Goal: Task Accomplishment & Management: Manage account settings

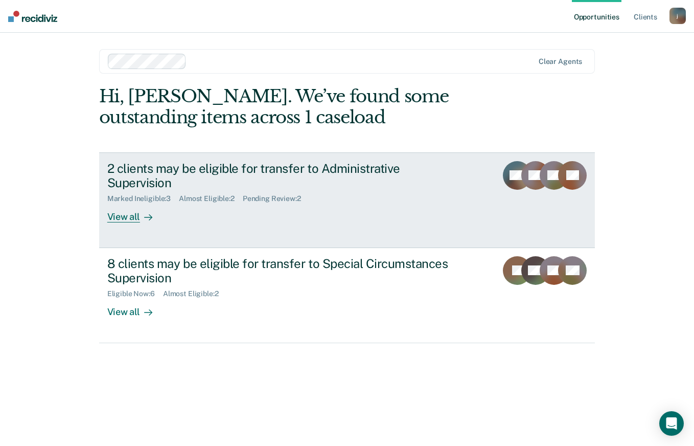
click at [283, 194] on div "Pending Review : 2" at bounding box center [276, 198] width 66 height 9
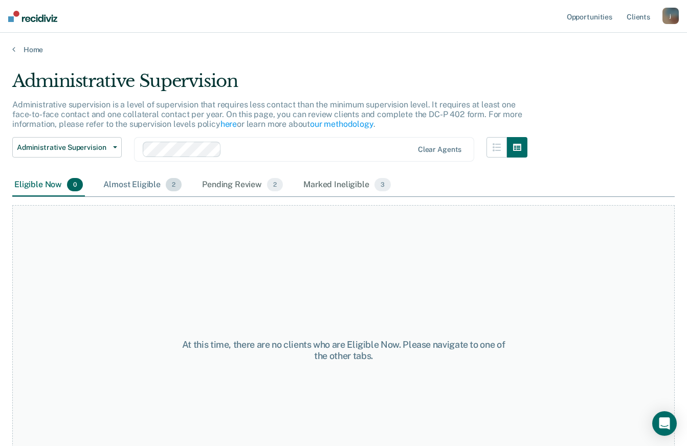
click at [126, 184] on div "Almost Eligible 2" at bounding box center [142, 185] width 82 height 22
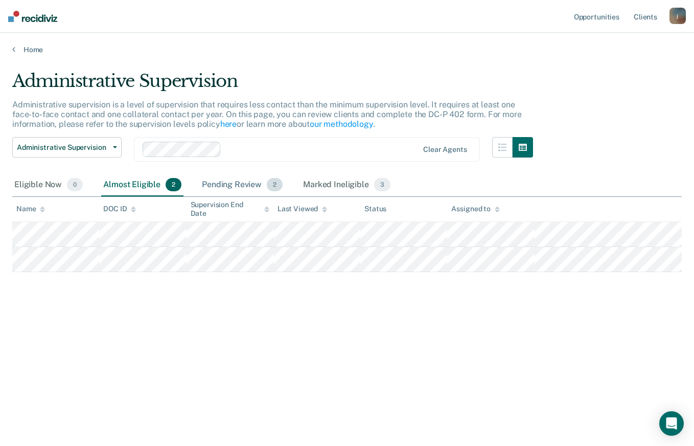
click at [221, 183] on div "Pending Review 2" at bounding box center [242, 185] width 85 height 22
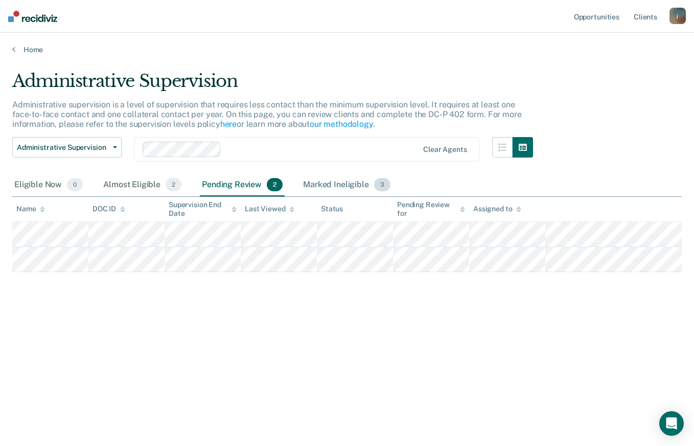
click at [336, 180] on div "Marked Ineligible 3" at bounding box center [347, 185] width 92 height 22
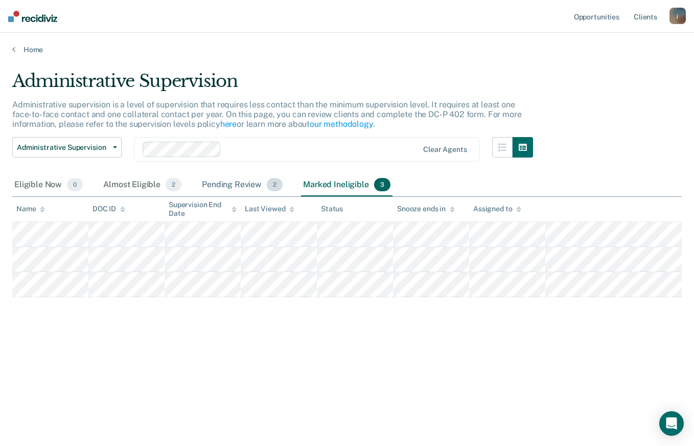
click at [242, 182] on div "Pending Review 2" at bounding box center [242, 185] width 85 height 22
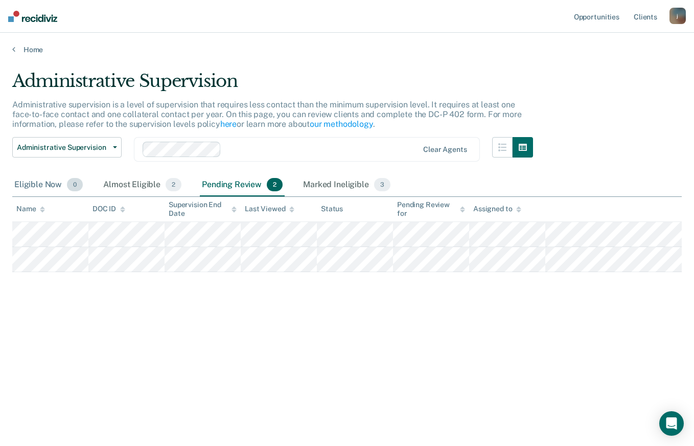
click at [32, 185] on div "Eligible Now 0" at bounding box center [48, 185] width 73 height 22
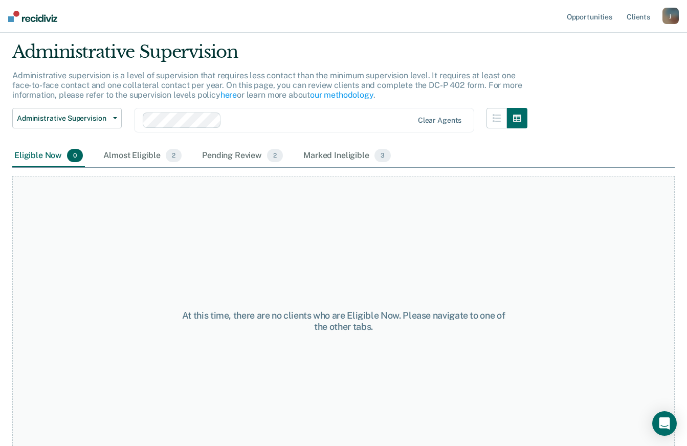
scroll to position [50, 0]
